Goal: Book appointment/travel/reservation

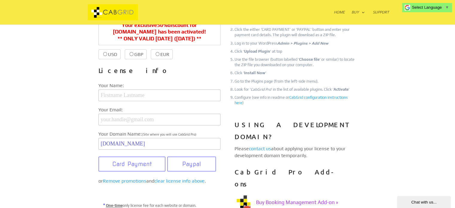
click at [103, 52] on label "USD $39.99 $20.00" at bounding box center [109, 54] width 22 height 10
click at [103, 52] on input "USD $39.99 $20.00" at bounding box center [105, 54] width 4 height 4
radio input "true"
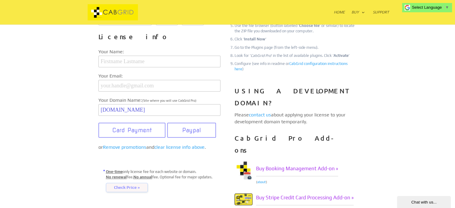
scroll to position [239, 0]
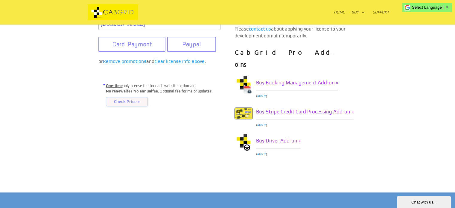
click at [131, 104] on span "Check Price »" at bounding box center [127, 102] width 42 height 10
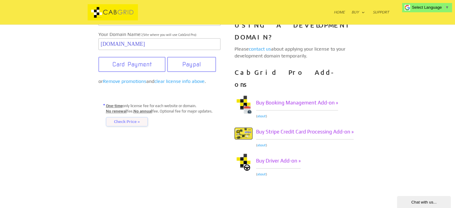
scroll to position [179, 0]
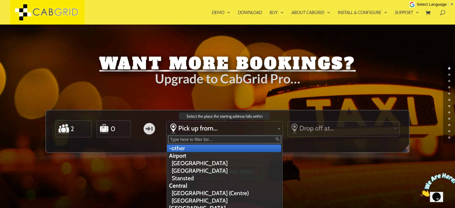
click at [238, 125] on span "Pick up from..." at bounding box center [226, 128] width 97 height 8
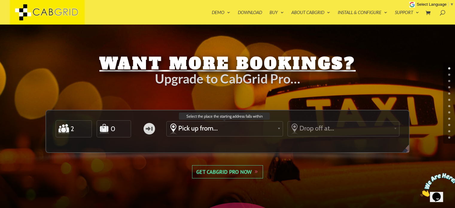
click at [238, 126] on span "Pick up from..." at bounding box center [226, 128] width 97 height 8
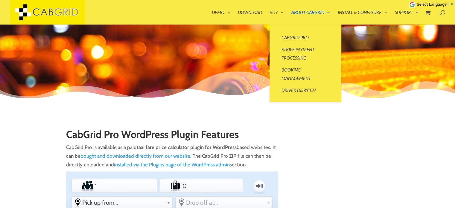
click at [273, 14] on link "Buy" at bounding box center [276, 17] width 14 height 14
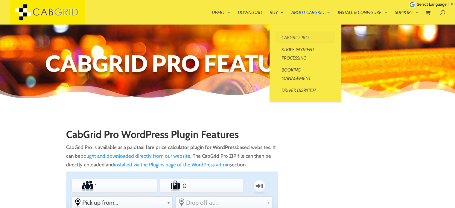
click at [296, 39] on link "CabGrid Pro" at bounding box center [305, 37] width 60 height 12
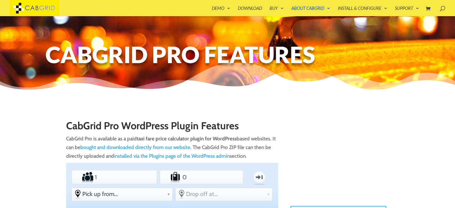
scroll to position [72, 0]
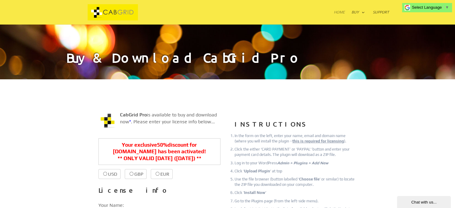
click at [335, 12] on link "Home" at bounding box center [339, 17] width 11 height 14
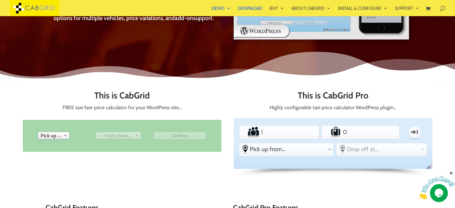
scroll to position [216, 0]
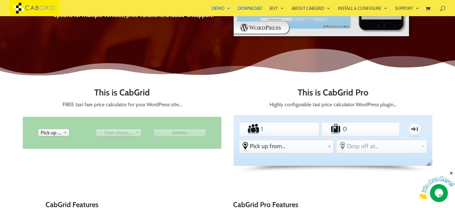
click at [57, 129] on span "Pick up from" at bounding box center [51, 132] width 21 height 7
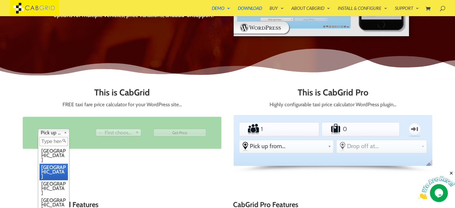
click at [52, 163] on li "[GEOGRAPHIC_DATA]" at bounding box center [53, 171] width 28 height 16
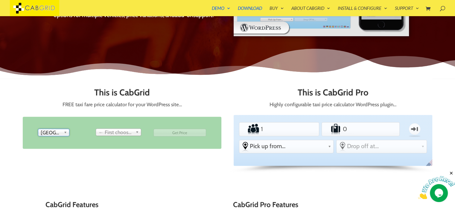
click at [123, 129] on span "← First choose pick up" at bounding box center [115, 132] width 35 height 7
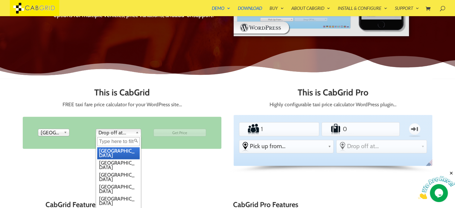
click at [120, 129] on span "Drop off at..." at bounding box center [115, 132] width 35 height 7
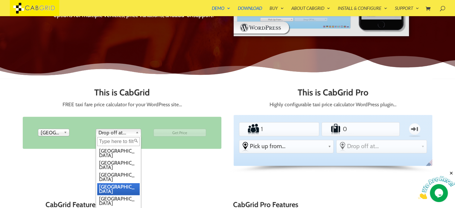
click at [111, 183] on li "[GEOGRAPHIC_DATA]" at bounding box center [118, 189] width 42 height 12
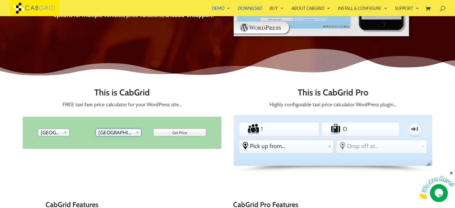
click at [182, 129] on input "Get Price" at bounding box center [179, 133] width 53 height 8
click at [184, 129] on input "Please Wait..." at bounding box center [179, 133] width 53 height 8
type input "Get Price"
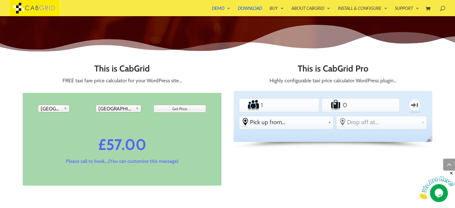
scroll to position [240, 0]
click at [294, 99] on input "1" at bounding box center [278, 105] width 39 height 12
click at [296, 99] on input "2" at bounding box center [278, 105] width 39 height 12
click at [296, 99] on input "3" at bounding box center [278, 105] width 39 height 12
click at [296, 99] on input "4" at bounding box center [278, 105] width 39 height 12
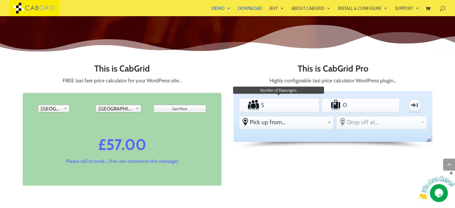
type input "5"
click at [296, 99] on input "5" at bounding box center [278, 105] width 39 height 12
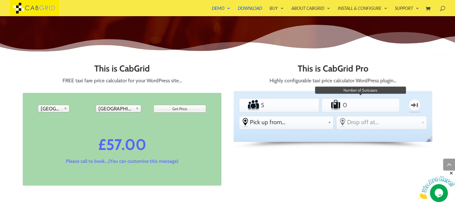
click at [351, 99] on input "0" at bounding box center [360, 105] width 38 height 12
click at [377, 99] on input "1" at bounding box center [360, 105] width 38 height 12
click at [377, 99] on input "2" at bounding box center [360, 105] width 38 height 12
type input "3"
click at [377, 99] on input "3" at bounding box center [360, 105] width 38 height 12
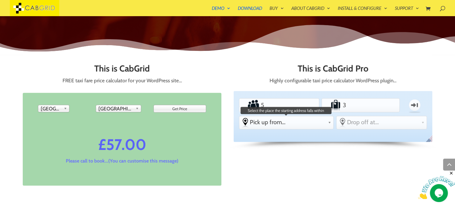
click at [328, 116] on link "Pick up from..." at bounding box center [286, 122] width 94 height 12
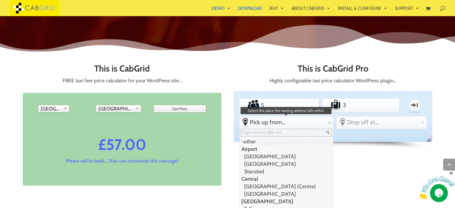
click at [267, 145] on li "Airport" at bounding box center [285, 148] width 92 height 7
click at [254, 152] on li "[GEOGRAPHIC_DATA]" at bounding box center [285, 155] width 92 height 7
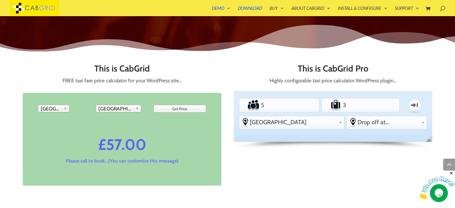
click at [424, 116] on div at bounding box center [423, 122] width 5 height 12
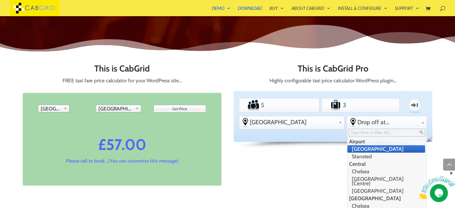
scroll to position [3, 0]
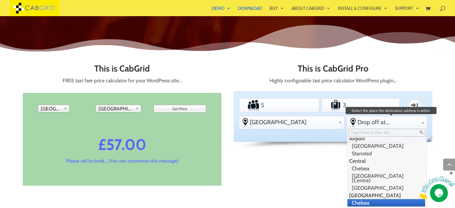
click at [370, 199] on li "Chelsea" at bounding box center [386, 202] width 78 height 7
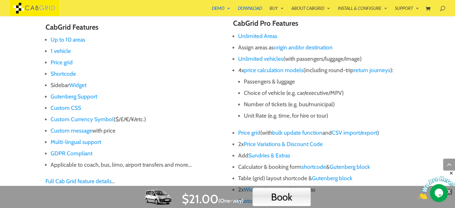
scroll to position [519, 0]
click at [450, 192] on img at bounding box center [436, 188] width 37 height 24
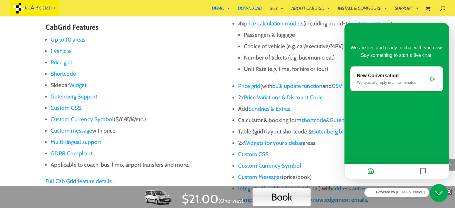
scroll to position [567, 0]
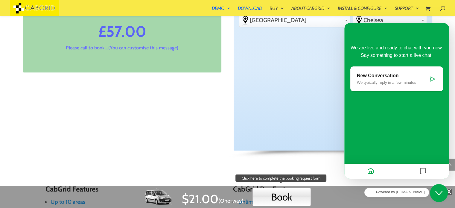
click at [288, 203] on button "Book" at bounding box center [281, 196] width 58 height 19
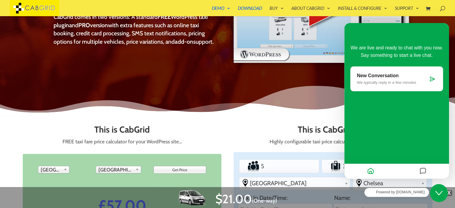
scroll to position [178, 0]
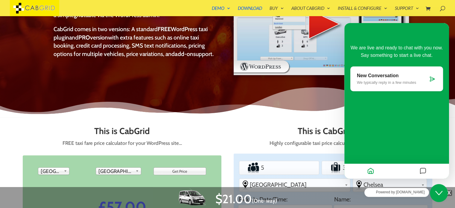
click at [438, 189] on button "Close Chat This icon closes the chat window." at bounding box center [439, 193] width 18 height 18
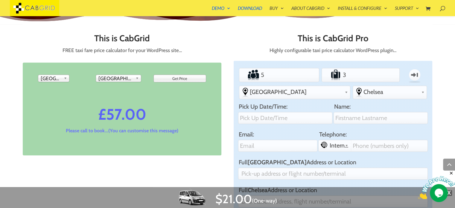
scroll to position [274, 0]
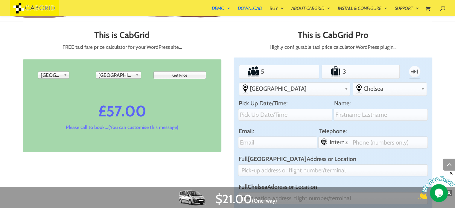
click at [452, 173] on icon "Close" at bounding box center [450, 172] width 5 height 5
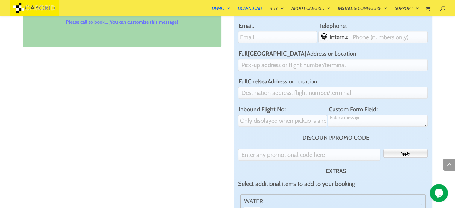
scroll to position [376, 0]
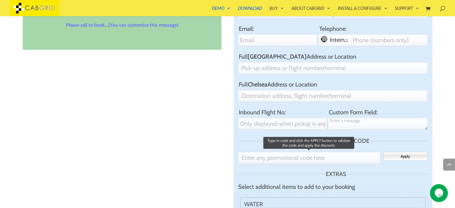
click at [329, 152] on input "text" at bounding box center [309, 158] width 142 height 12
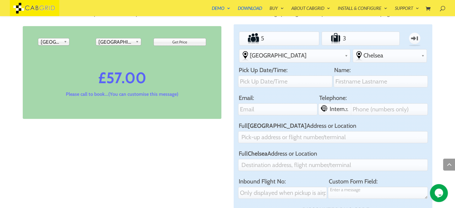
scroll to position [305, 0]
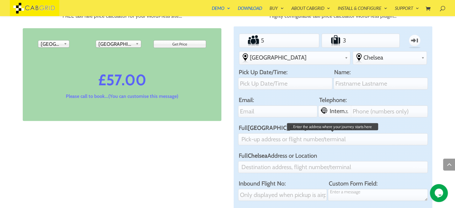
click at [309, 133] on input "Full [GEOGRAPHIC_DATA] Address or Location" at bounding box center [332, 139] width 189 height 12
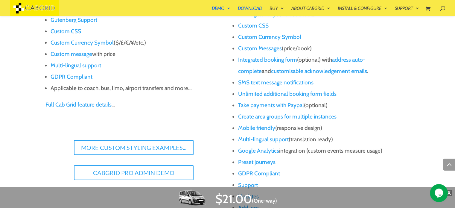
scroll to position [950, 0]
